Goal: Information Seeking & Learning: Find specific fact

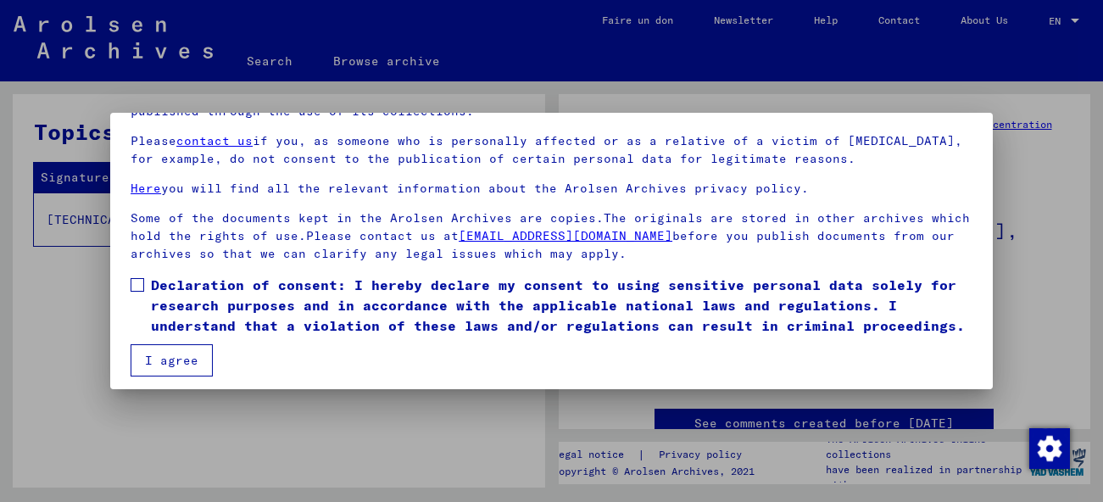
scroll to position [135, 0]
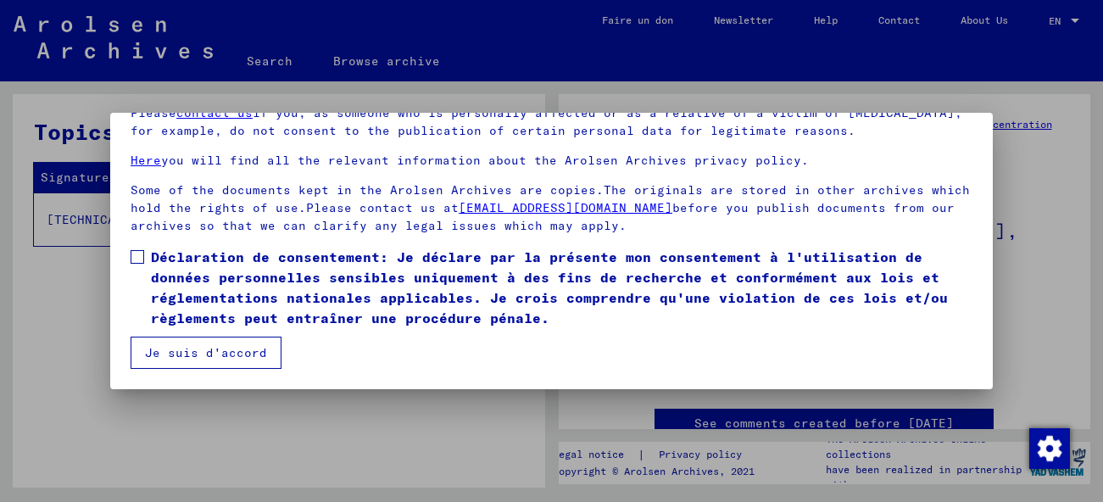
click at [140, 258] on span at bounding box center [138, 257] width 14 height 14
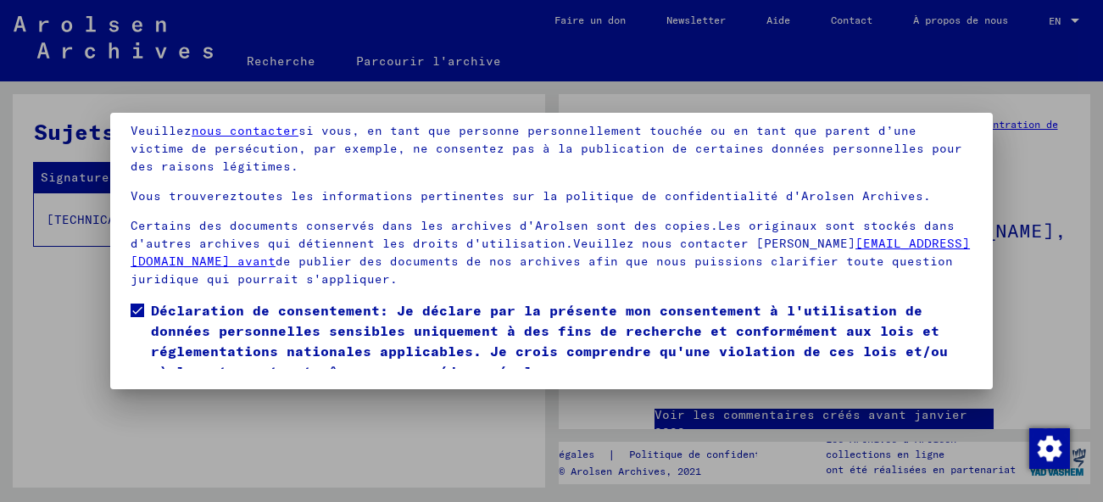
click at [188, 353] on span "Déclaration de consentement: Je déclare par la présente mon consentement à l'ut…" at bounding box center [562, 340] width 822 height 81
click at [136, 304] on label "Déclaration de consentement: Je déclare par la présente mon consentement à l'ut…" at bounding box center [552, 340] width 842 height 81
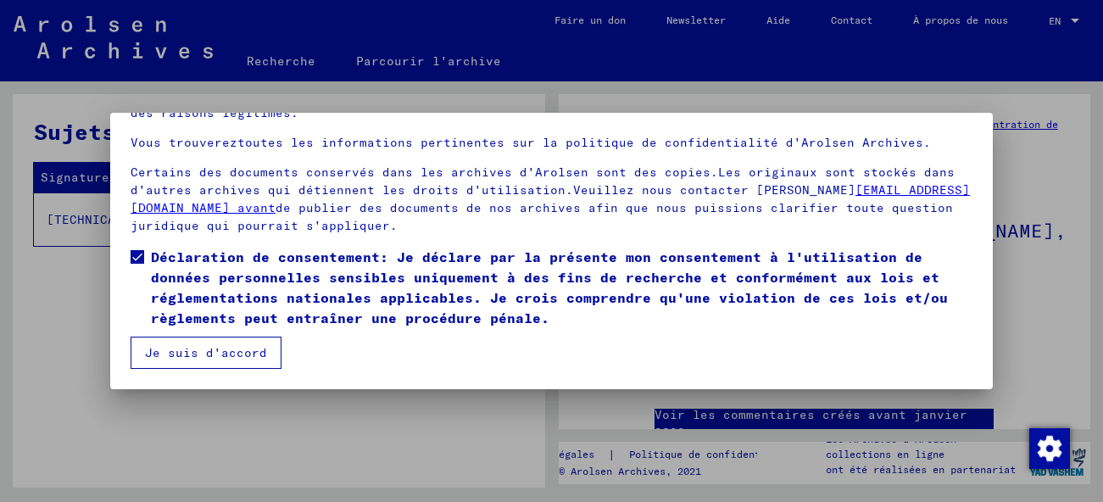
click at [219, 355] on button "Je suis d'accord" at bounding box center [206, 353] width 151 height 32
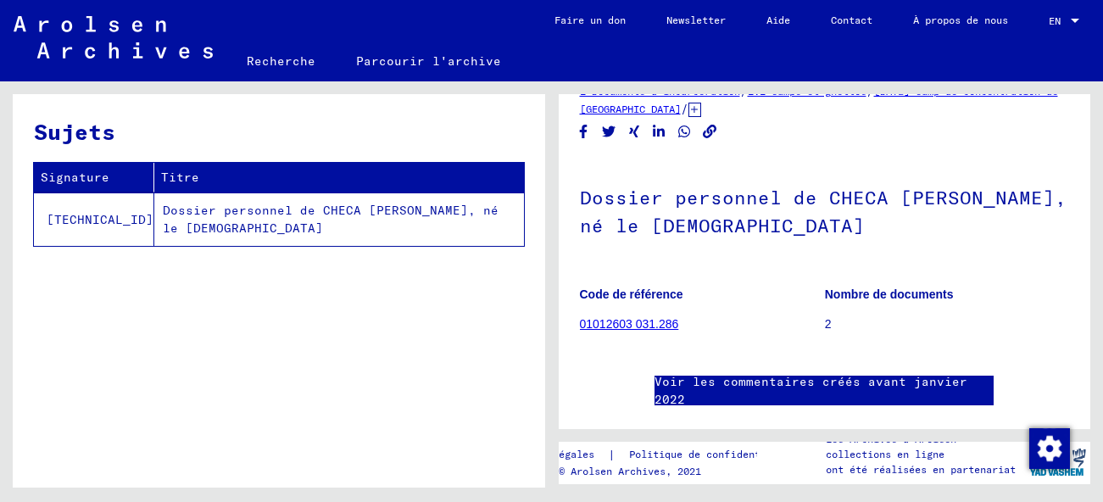
scroll to position [32, 0]
click at [182, 213] on td "Dossier personnel de CHECA [PERSON_NAME], né le [DEMOGRAPHIC_DATA]" at bounding box center [339, 219] width 370 height 53
click at [160, 215] on td "Dossier personnel de CHECA [PERSON_NAME], né le [DEMOGRAPHIC_DATA]" at bounding box center [339, 219] width 370 height 53
click at [242, 211] on td "Dossier personnel de CHECA [PERSON_NAME], né le [DEMOGRAPHIC_DATA]" at bounding box center [339, 219] width 370 height 53
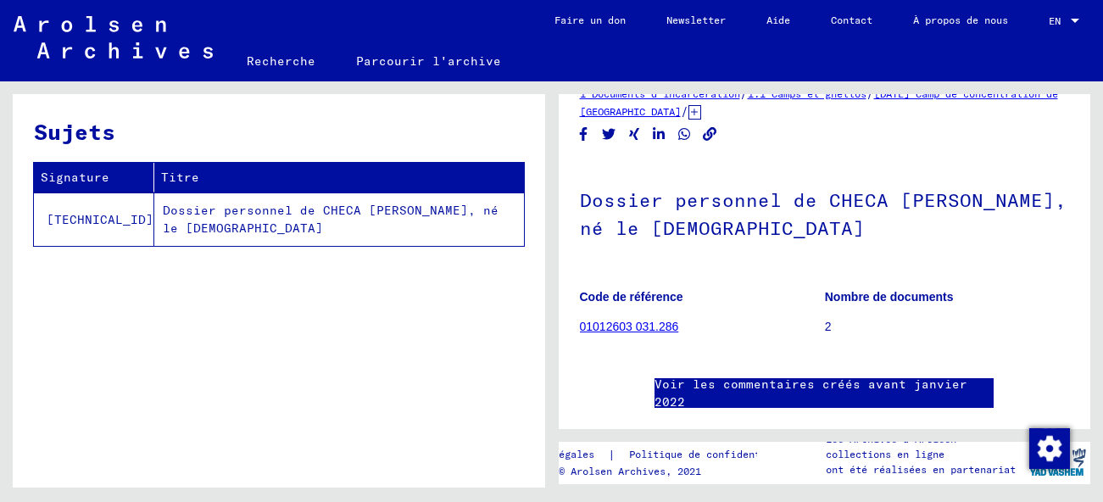
scroll to position [0, 0]
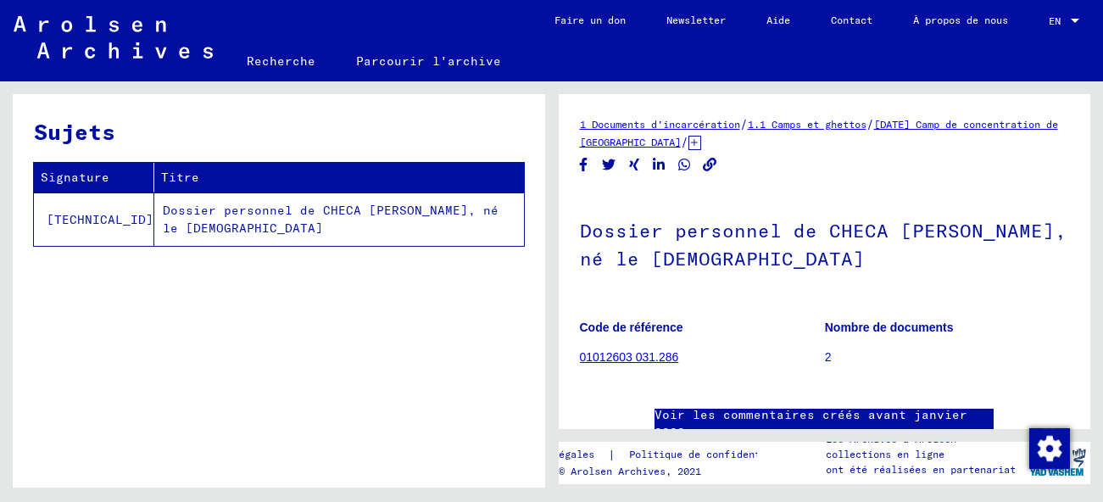
click at [623, 356] on link "01012603 031.286" at bounding box center [629, 357] width 99 height 14
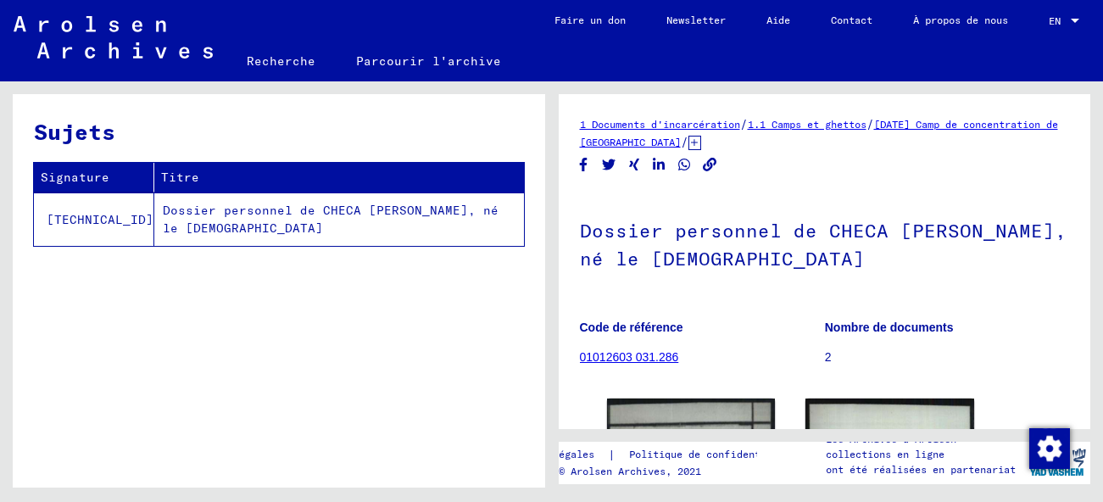
click at [398, 62] on link "Parcourir l'archive" at bounding box center [429, 61] width 186 height 41
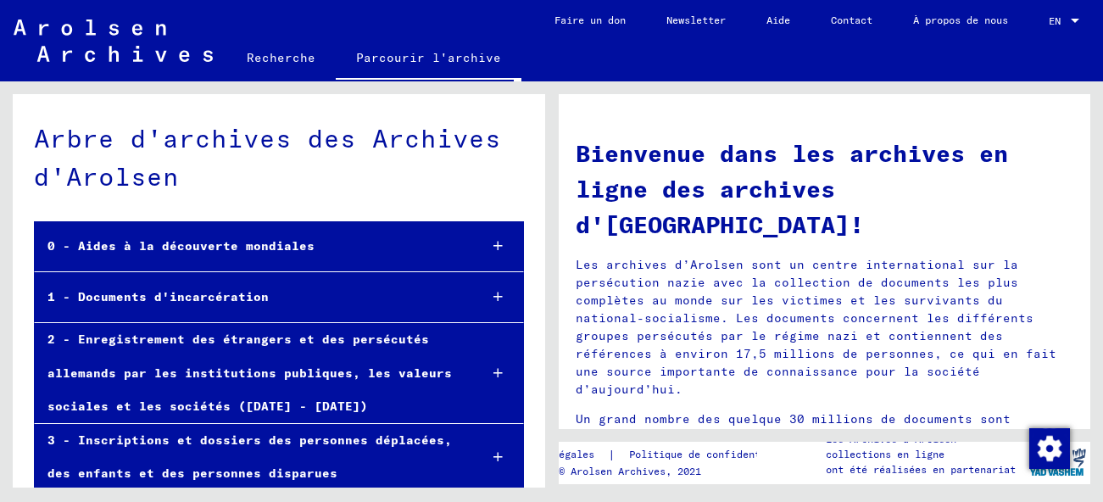
click at [271, 52] on link "Recherche" at bounding box center [280, 57] width 109 height 41
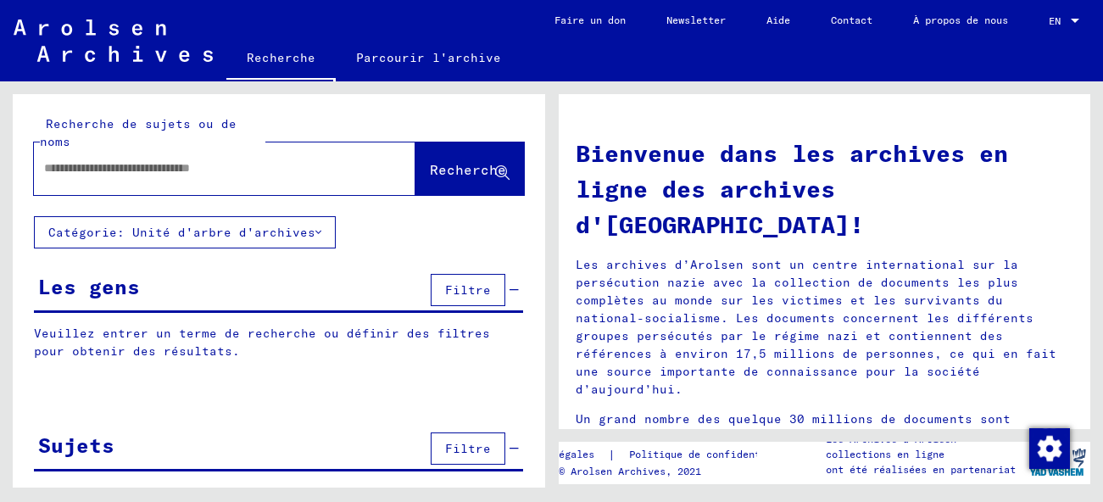
click at [49, 170] on input "text" at bounding box center [204, 168] width 321 height 18
type input "**********"
click at [439, 175] on span "Recherche" at bounding box center [468, 169] width 76 height 17
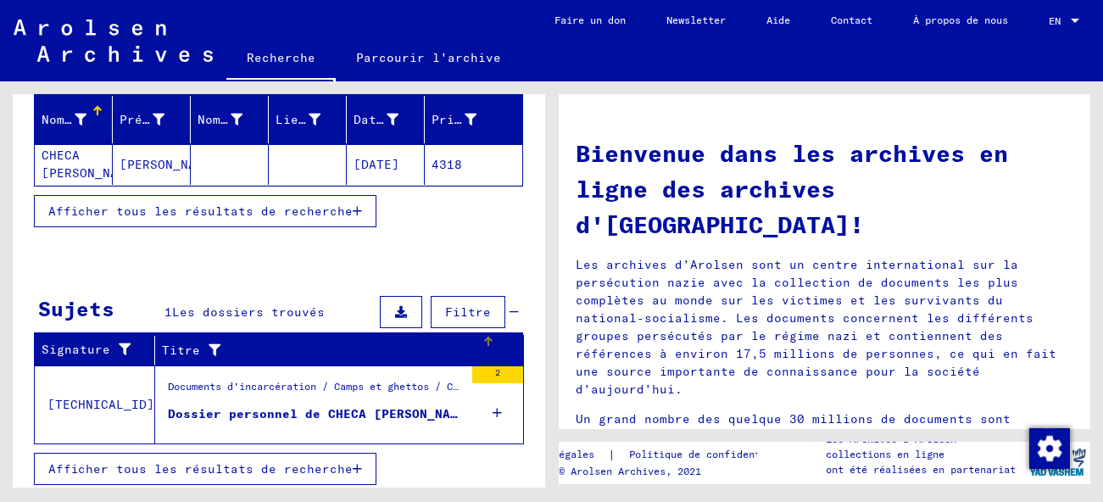
scroll to position [224, 0]
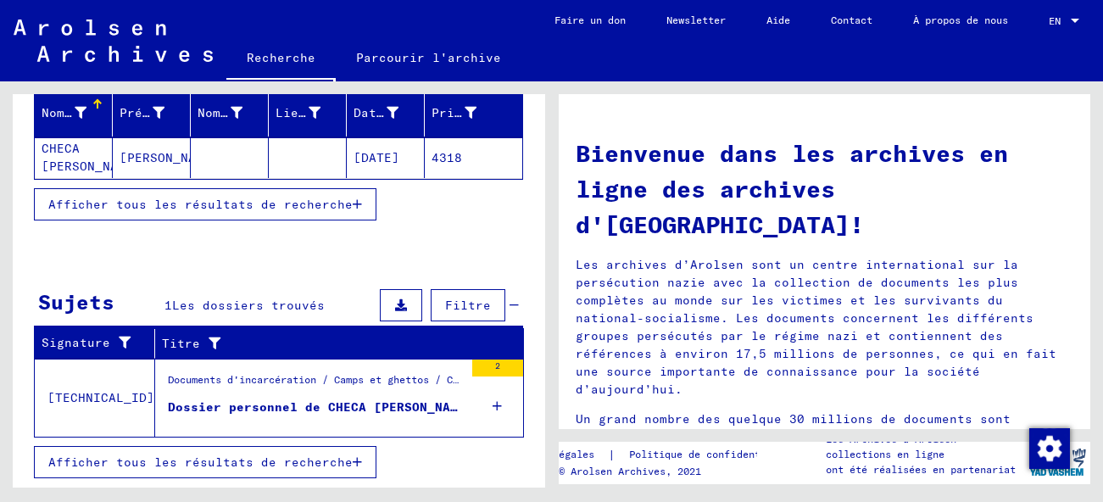
click at [232, 383] on div "Documents d'incarcération / Camps et ghettos / Camp de concentration de [GEOGRA…" at bounding box center [316, 384] width 296 height 24
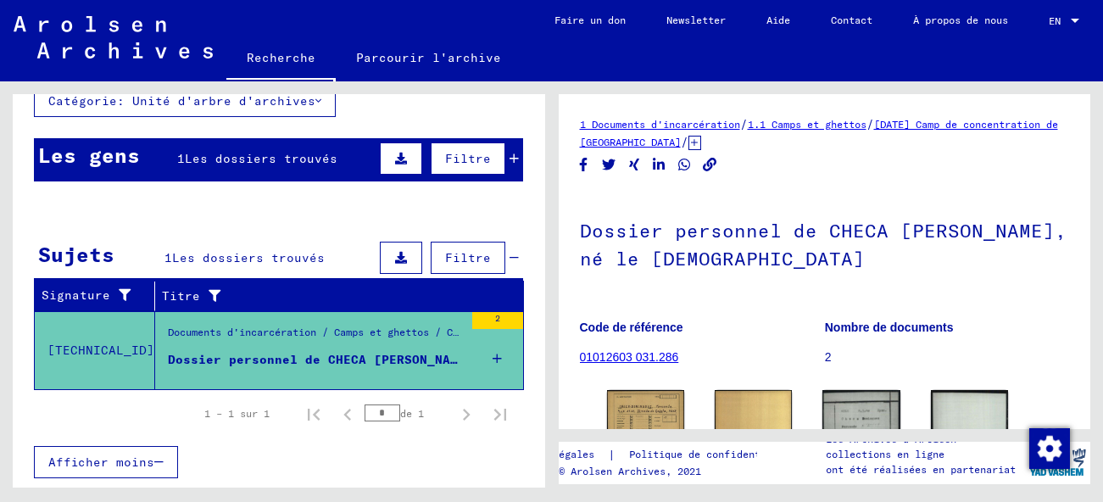
scroll to position [154, 0]
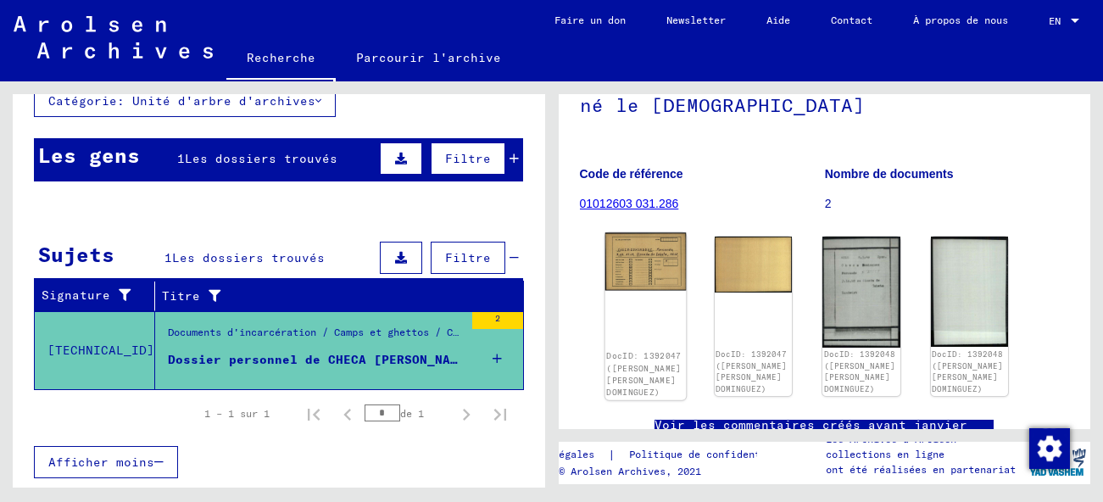
click at [641, 275] on img at bounding box center [645, 262] width 81 height 59
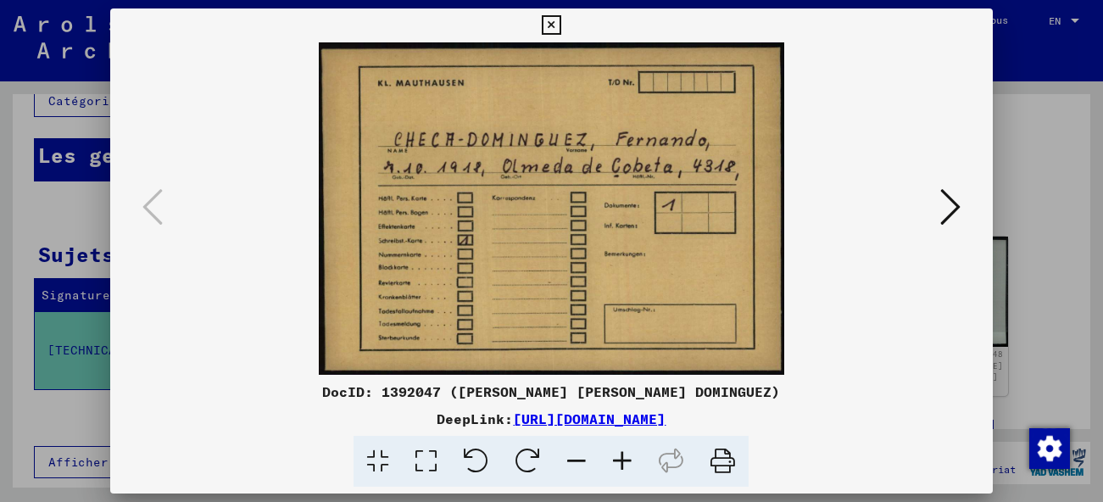
click at [955, 204] on icon at bounding box center [951, 207] width 20 height 41
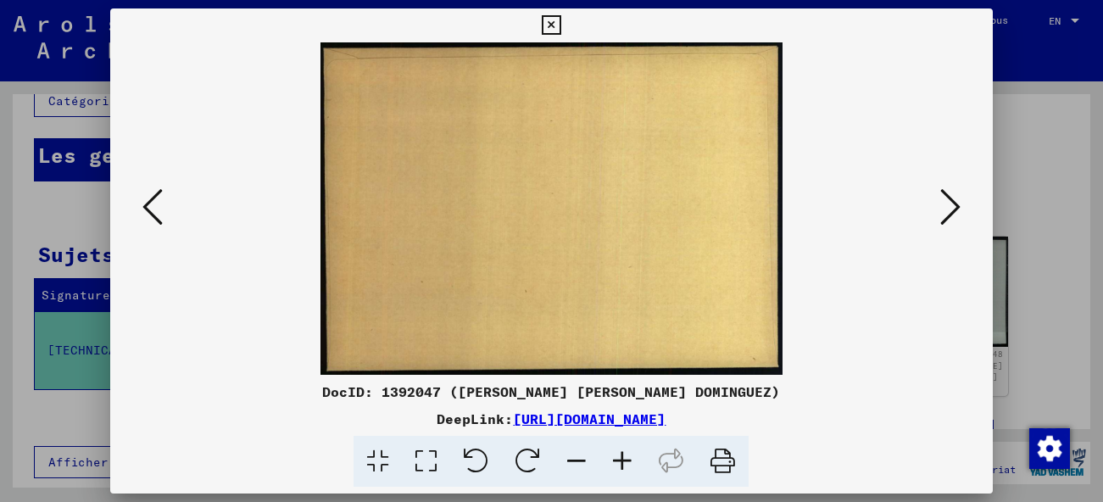
click at [955, 204] on icon at bounding box center [951, 207] width 20 height 41
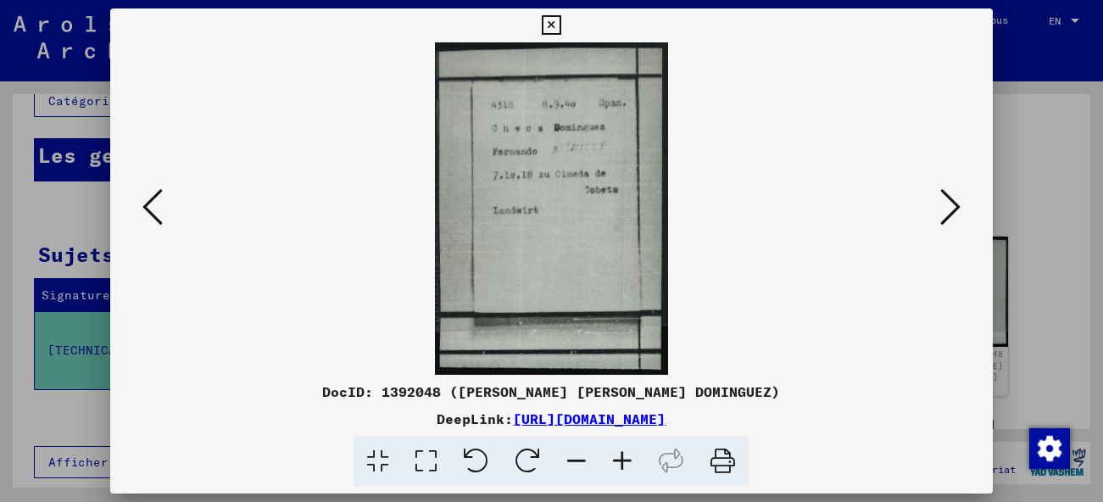
click at [955, 204] on icon at bounding box center [951, 207] width 20 height 41
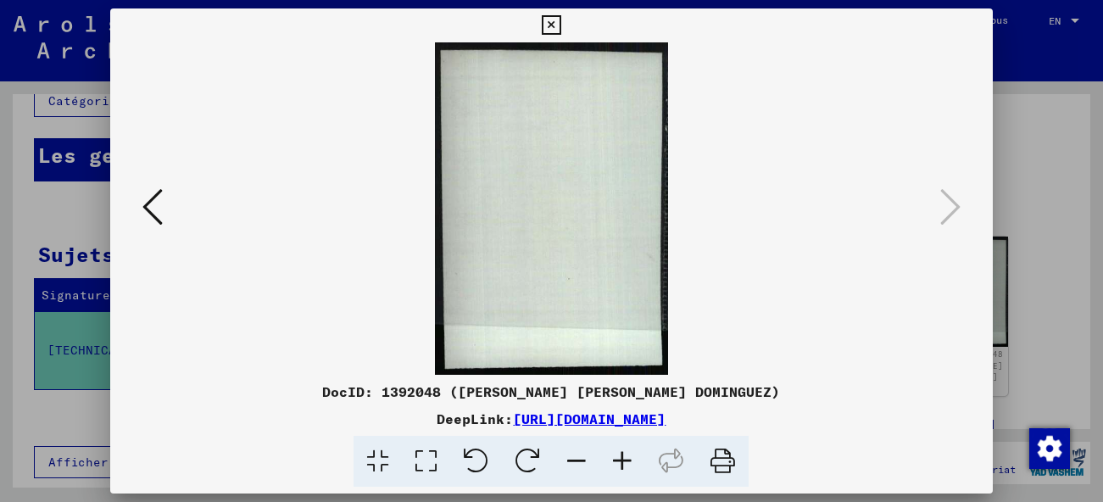
click at [561, 24] on icon at bounding box center [552, 25] width 20 height 20
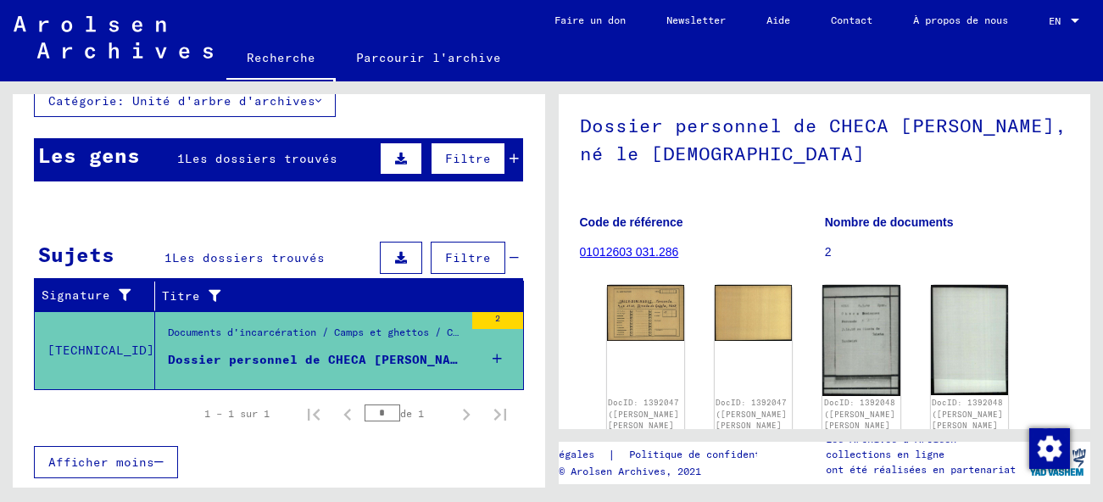
scroll to position [0, 0]
